Goal: Navigation & Orientation: Go to known website

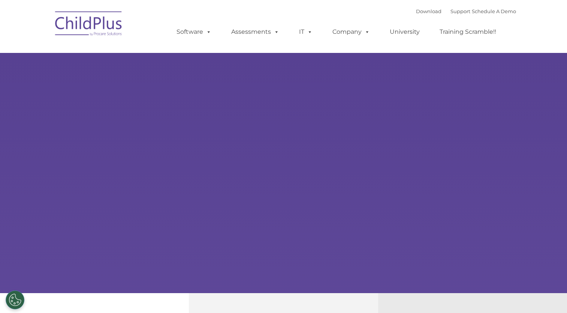
select select "MEDIUM"
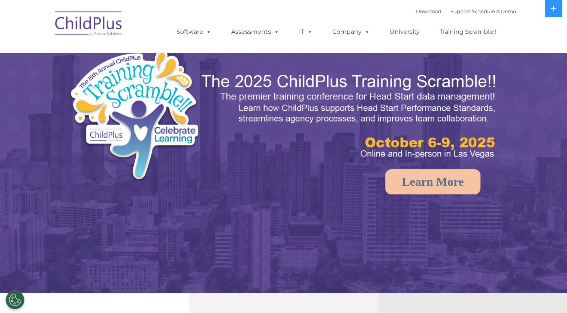
select select "MEDIUM"
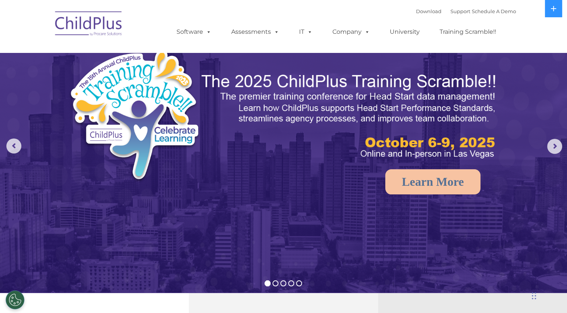
click at [88, 32] on img at bounding box center [88, 24] width 75 height 37
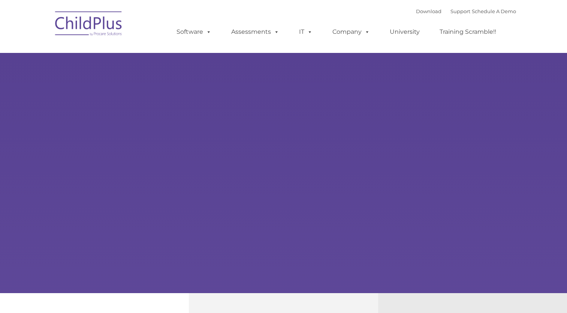
type input ""
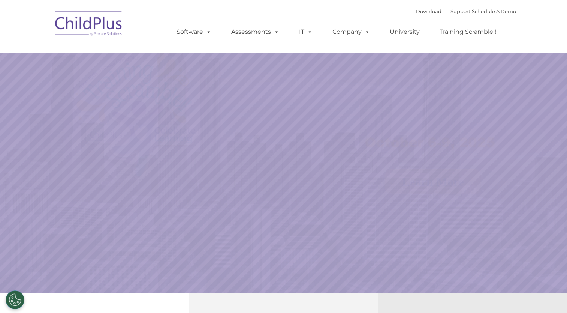
select select "MEDIUM"
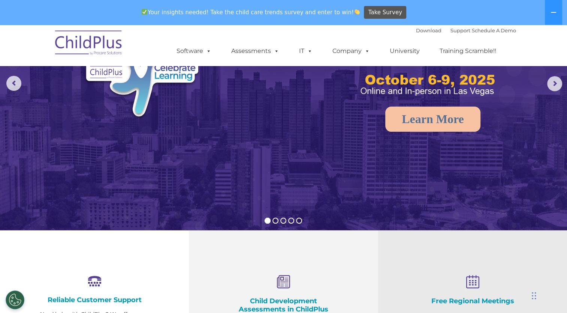
scroll to position [87, 0]
